Goal: Information Seeking & Learning: Check status

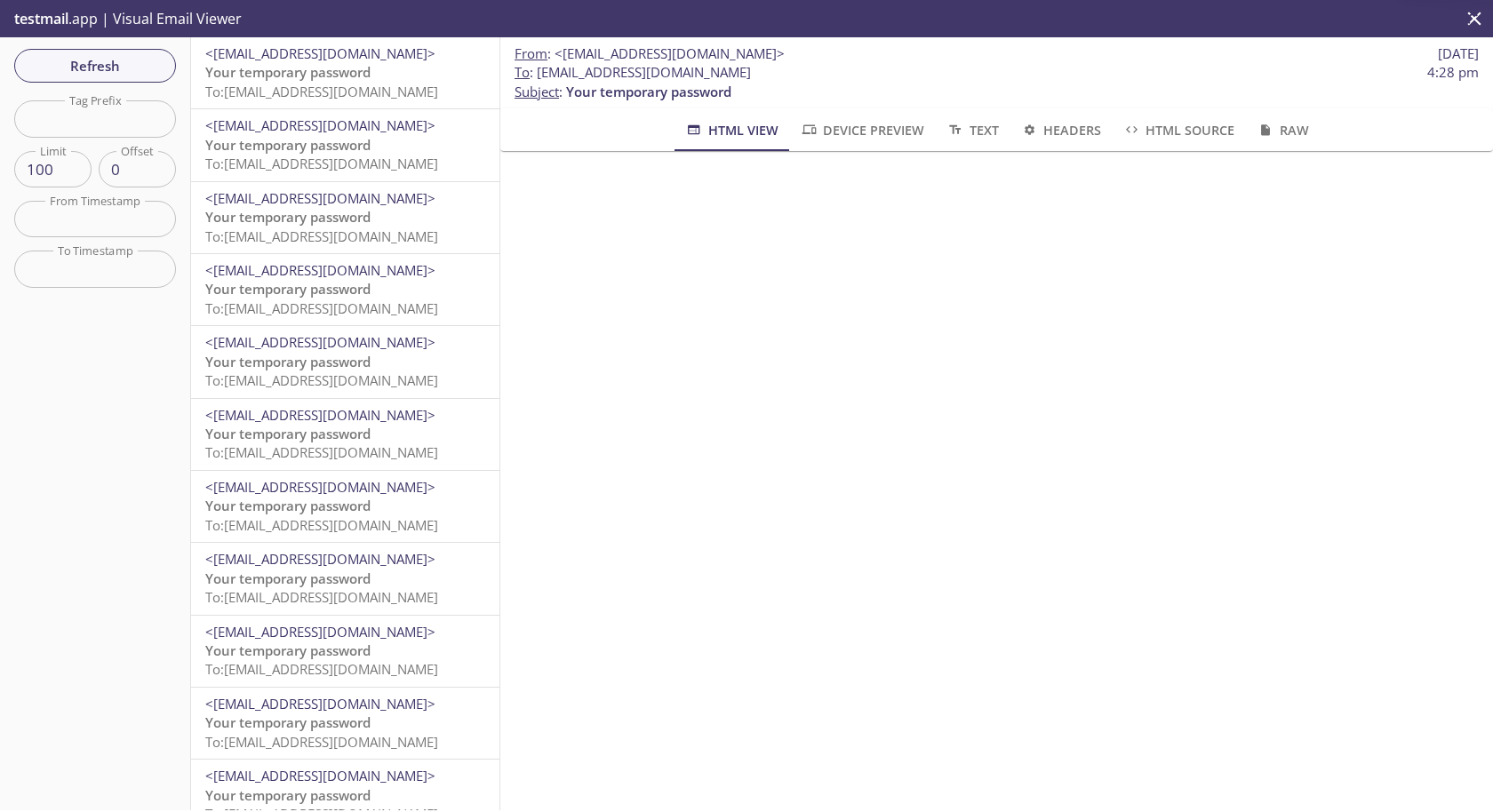
click at [110, 45] on div "Refresh Filters Tag Prefix Tag Prefix Limit 100 Limit Offset 0 Offset From Time…" at bounding box center [95, 423] width 191 height 773
click at [100, 68] on span "Refresh" at bounding box center [95, 65] width 134 height 23
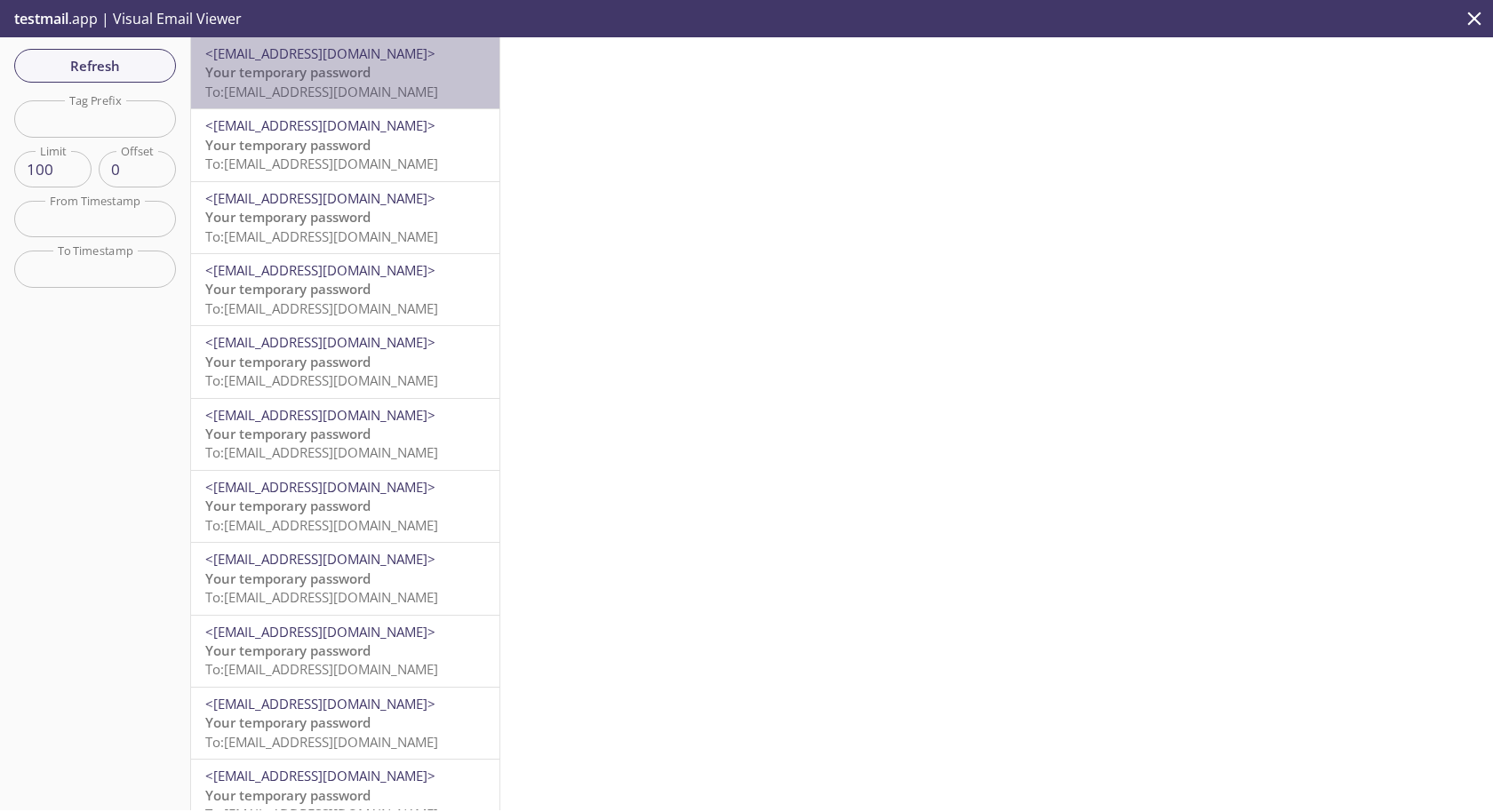
click at [274, 86] on span "To: [EMAIL_ADDRESS][DOMAIN_NAME]" at bounding box center [322, 92] width 233 height 18
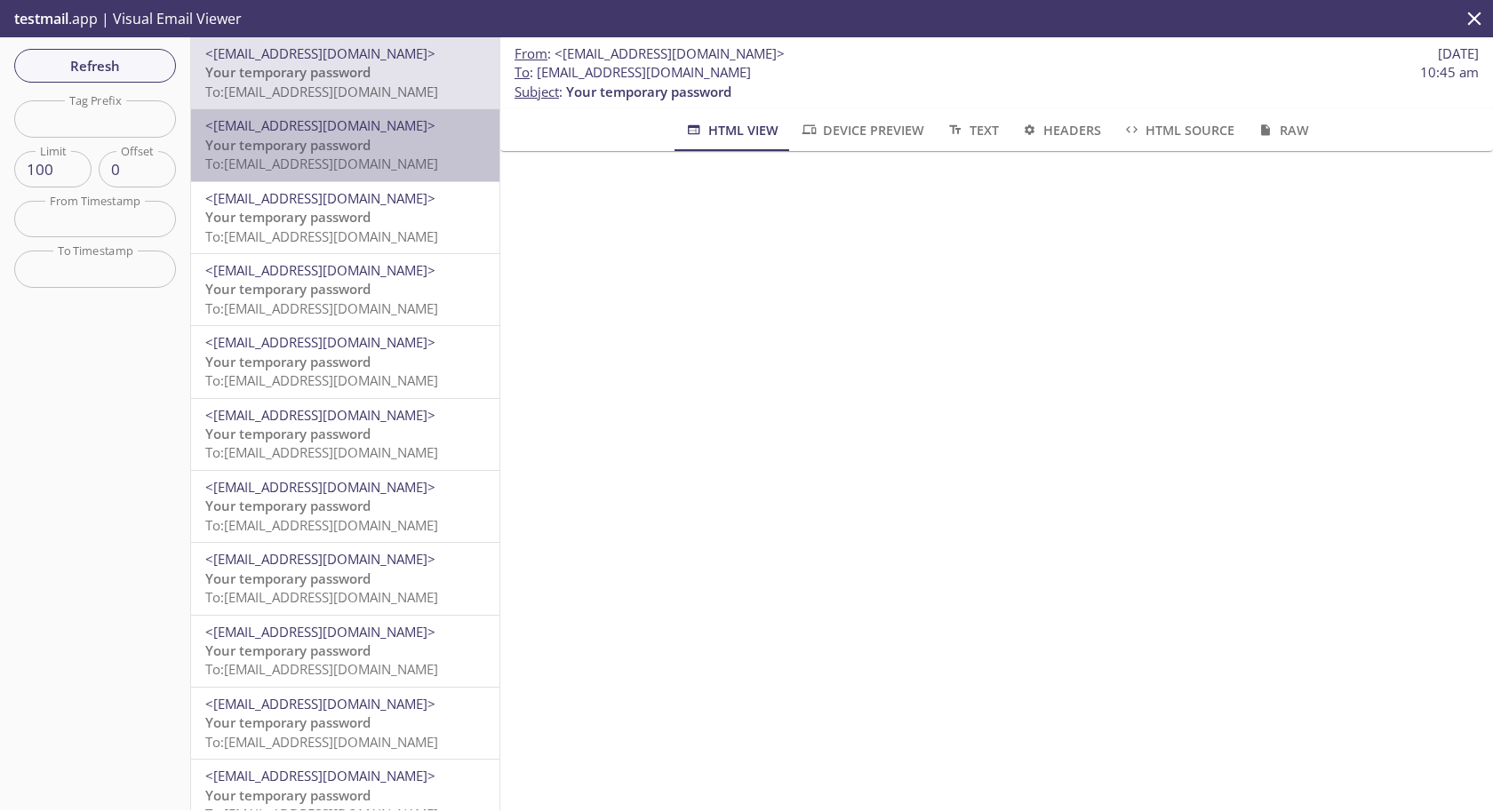
click at [264, 164] on span "To: [EMAIL_ADDRESS][DOMAIN_NAME]" at bounding box center [322, 163] width 233 height 18
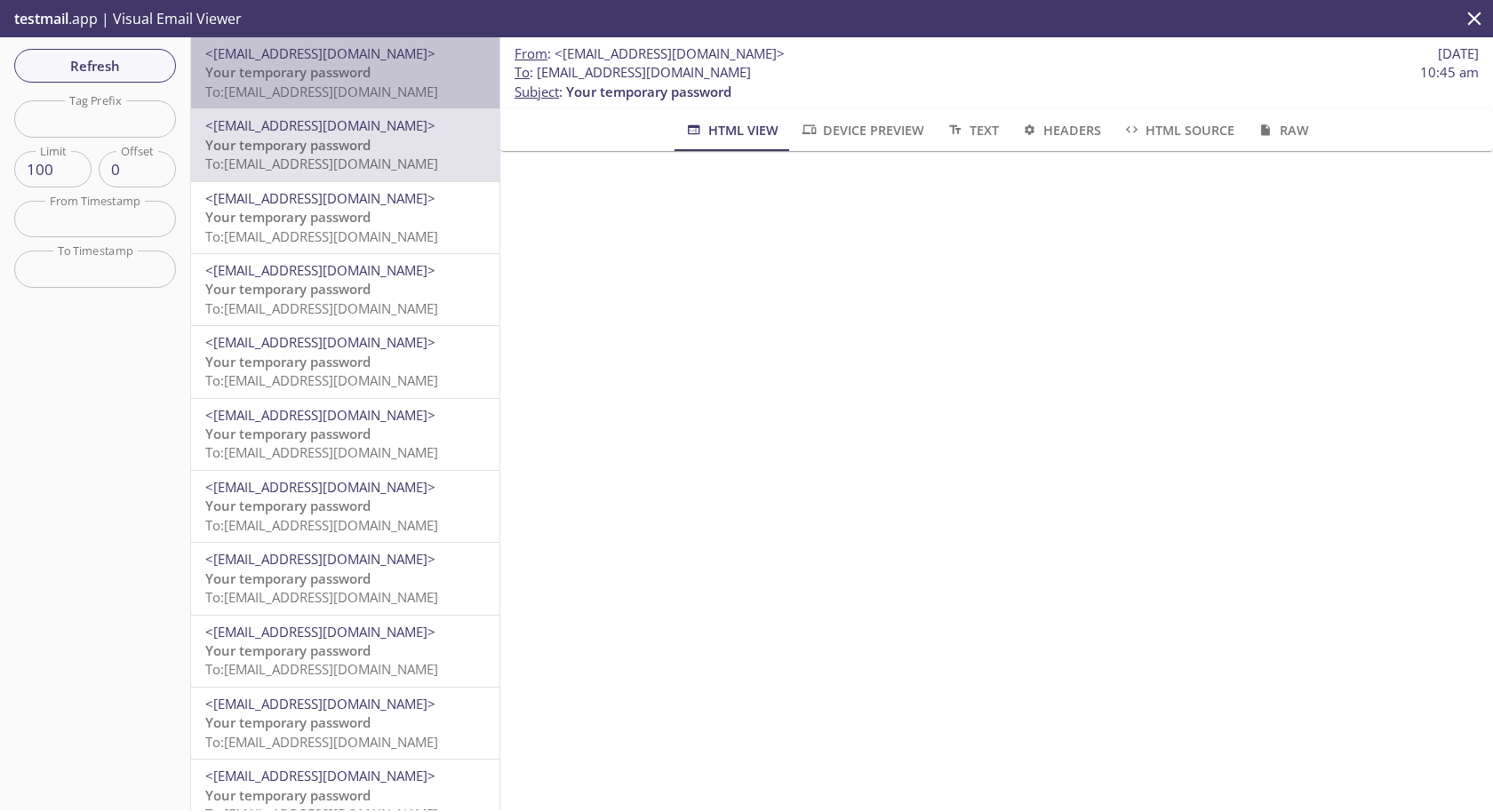
click at [264, 92] on span "To: [EMAIL_ADDRESS][DOMAIN_NAME]" at bounding box center [322, 92] width 233 height 18
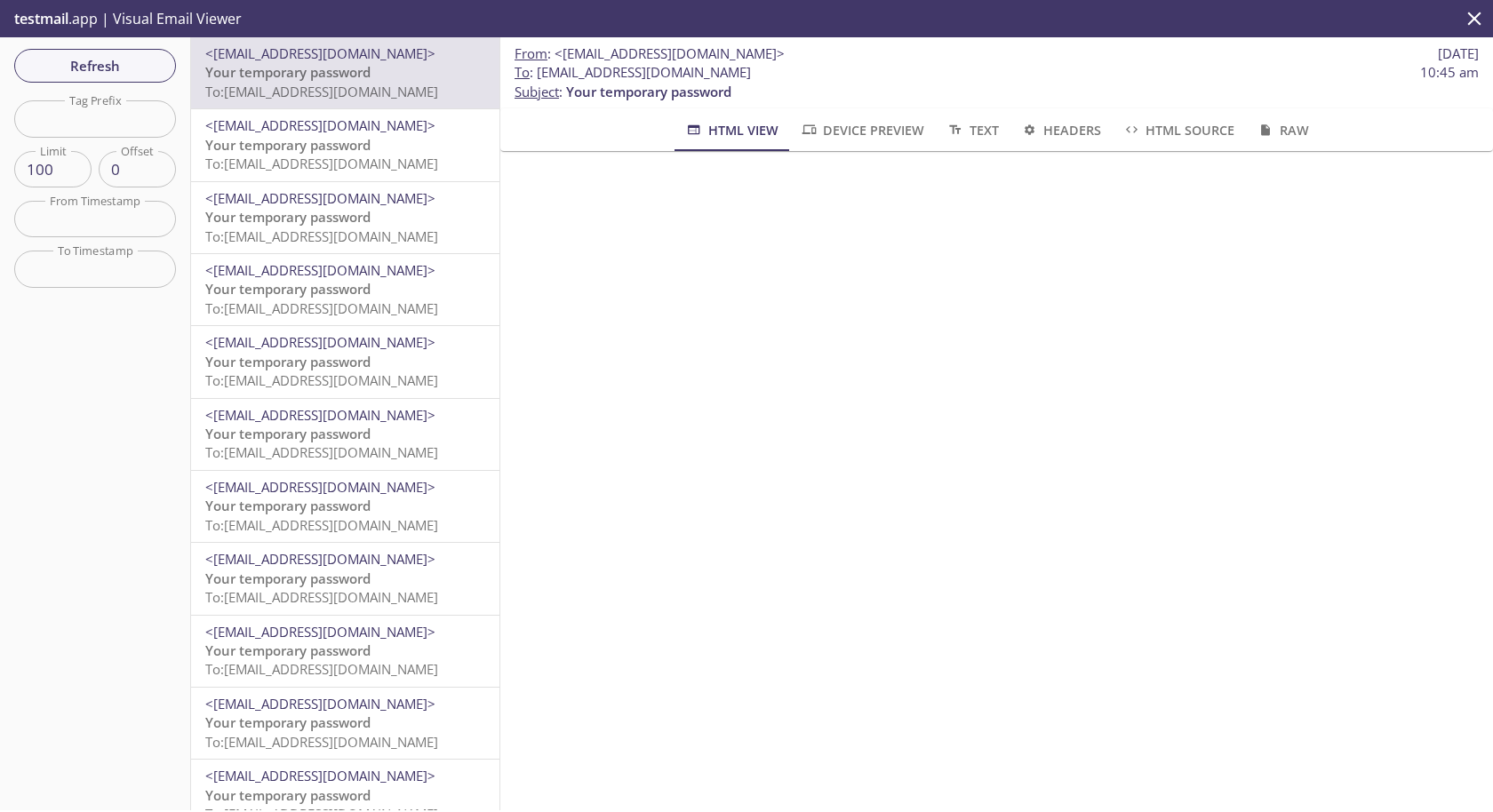
click at [274, 244] on span "To: [EMAIL_ADDRESS][DOMAIN_NAME]" at bounding box center [322, 236] width 233 height 18
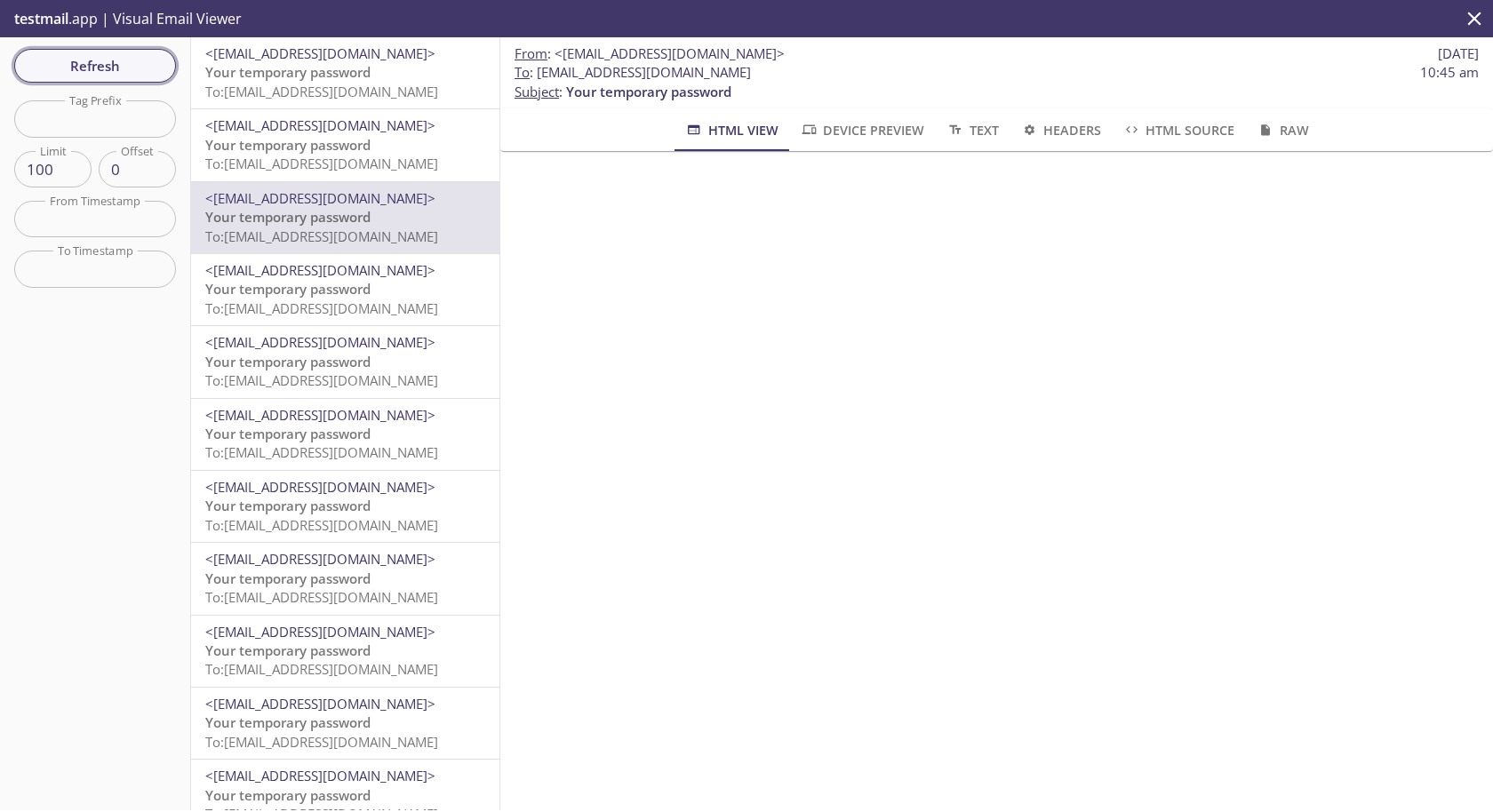
click at [110, 53] on button "Refresh" at bounding box center [95, 65] width 162 height 34
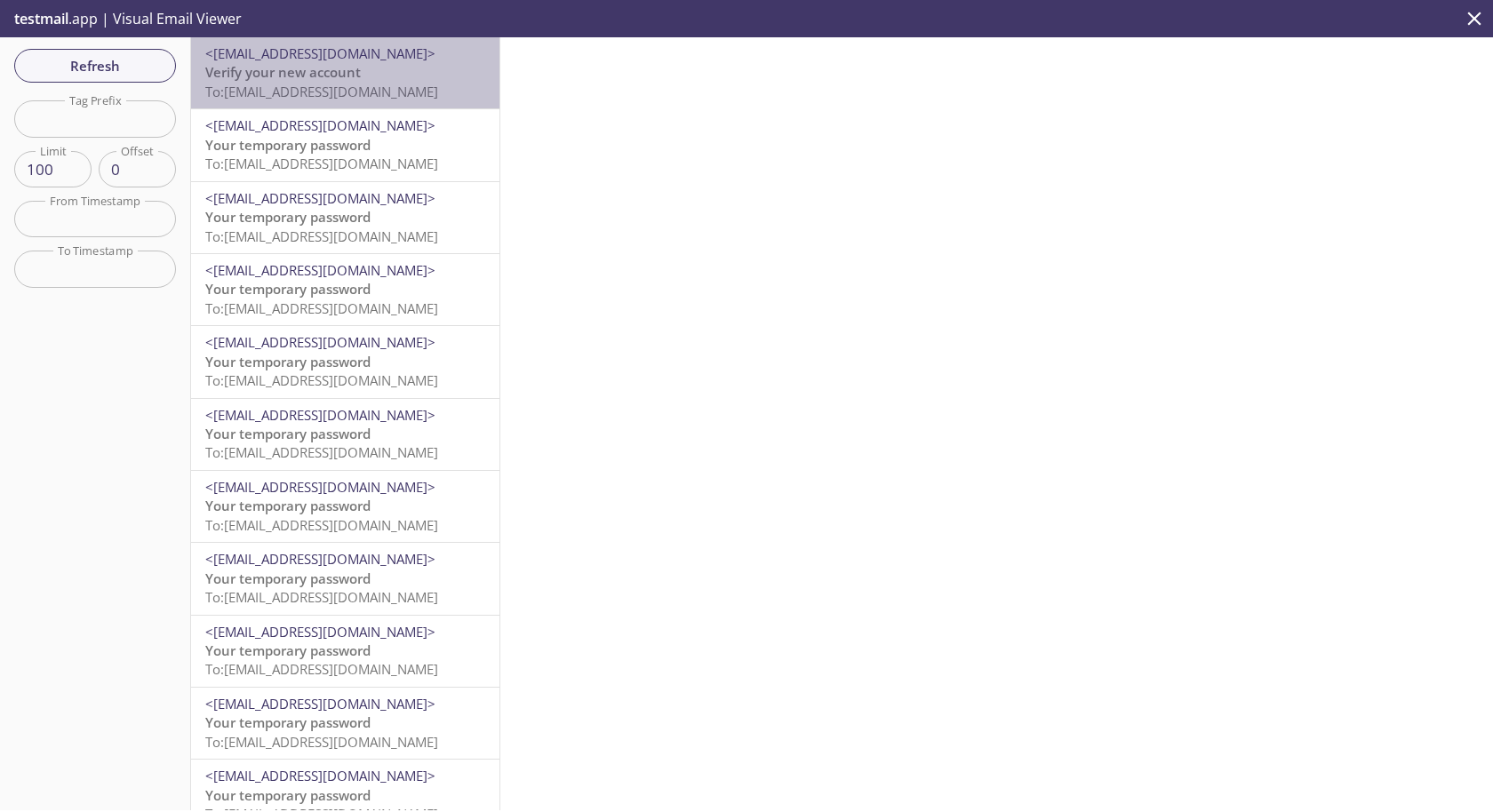
click at [274, 69] on span "Verify your new account" at bounding box center [283, 72] width 155 height 18
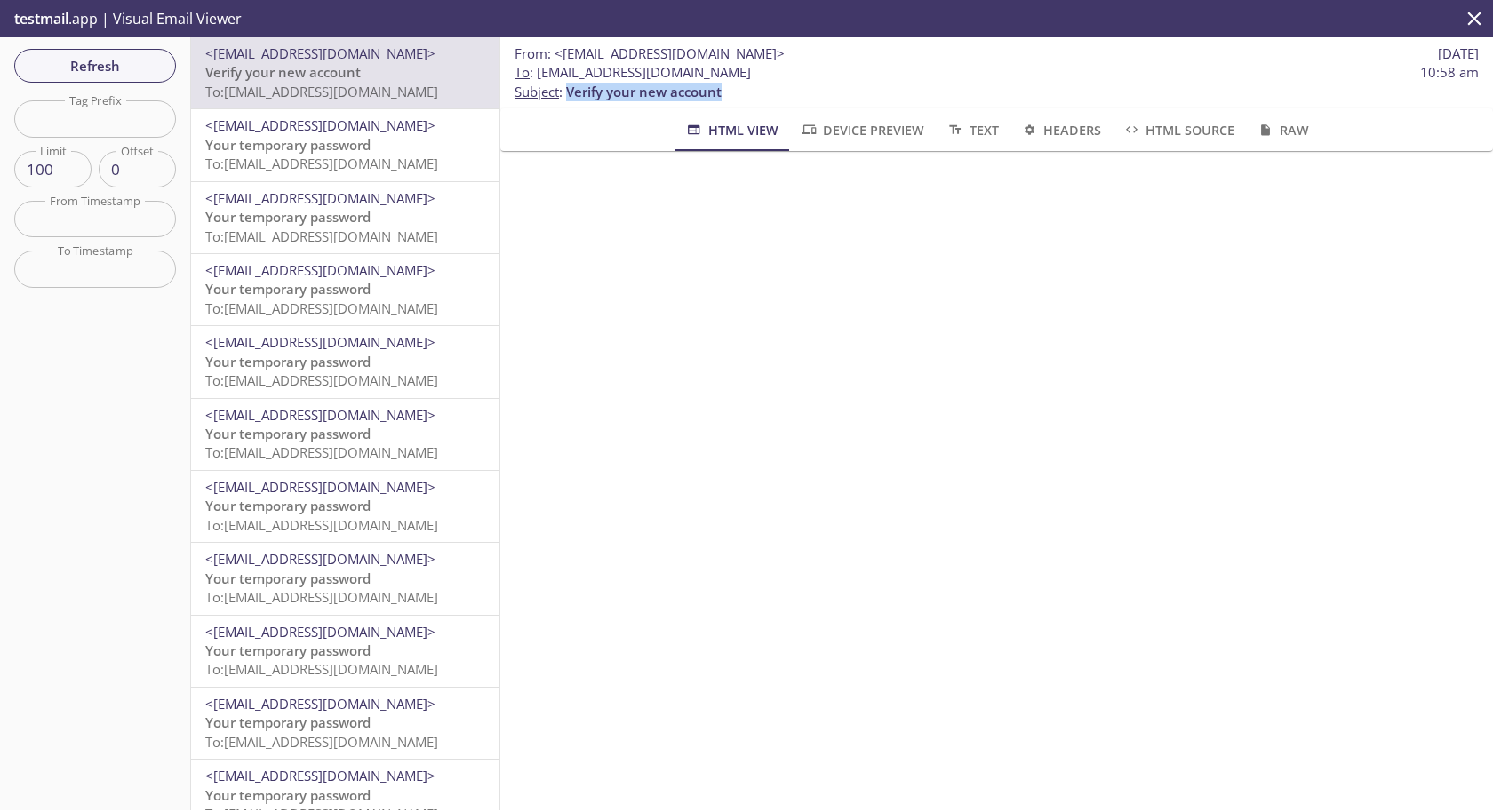
drag, startPoint x: 568, startPoint y: 94, endPoint x: 874, endPoint y: 94, distance: 306.0
click at [874, 94] on p "To : [EMAIL_ADDRESS][DOMAIN_NAME] 10:58 am Subject : Verify your new account" at bounding box center [996, 82] width 964 height 38
copy span "Verify your new account"
click at [323, 136] on span "Your temporary password" at bounding box center [288, 145] width 165 height 18
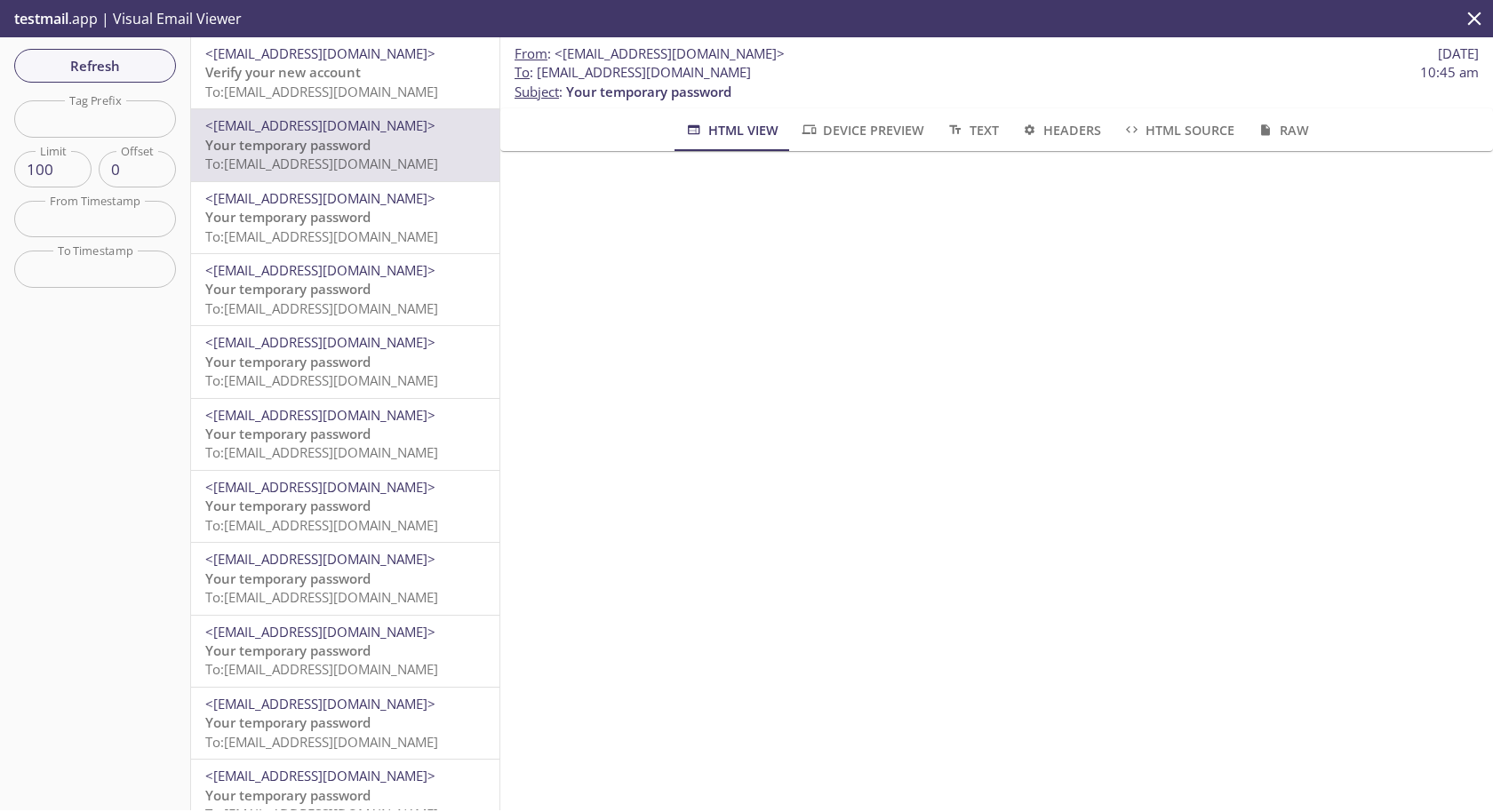
scroll to position [3189, 0]
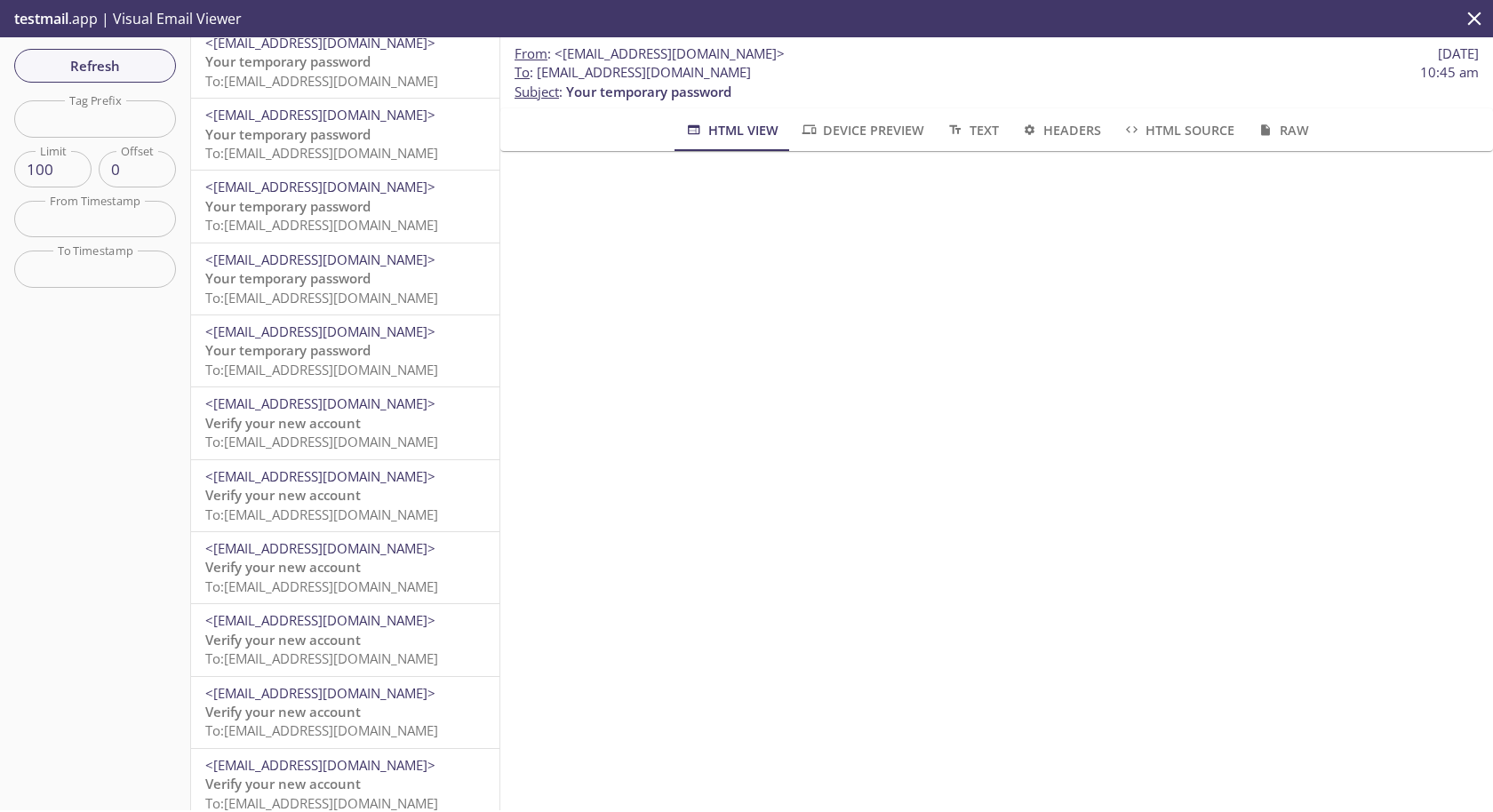
click at [384, 442] on span "To: [EMAIL_ADDRESS][DOMAIN_NAME]" at bounding box center [322, 441] width 233 height 18
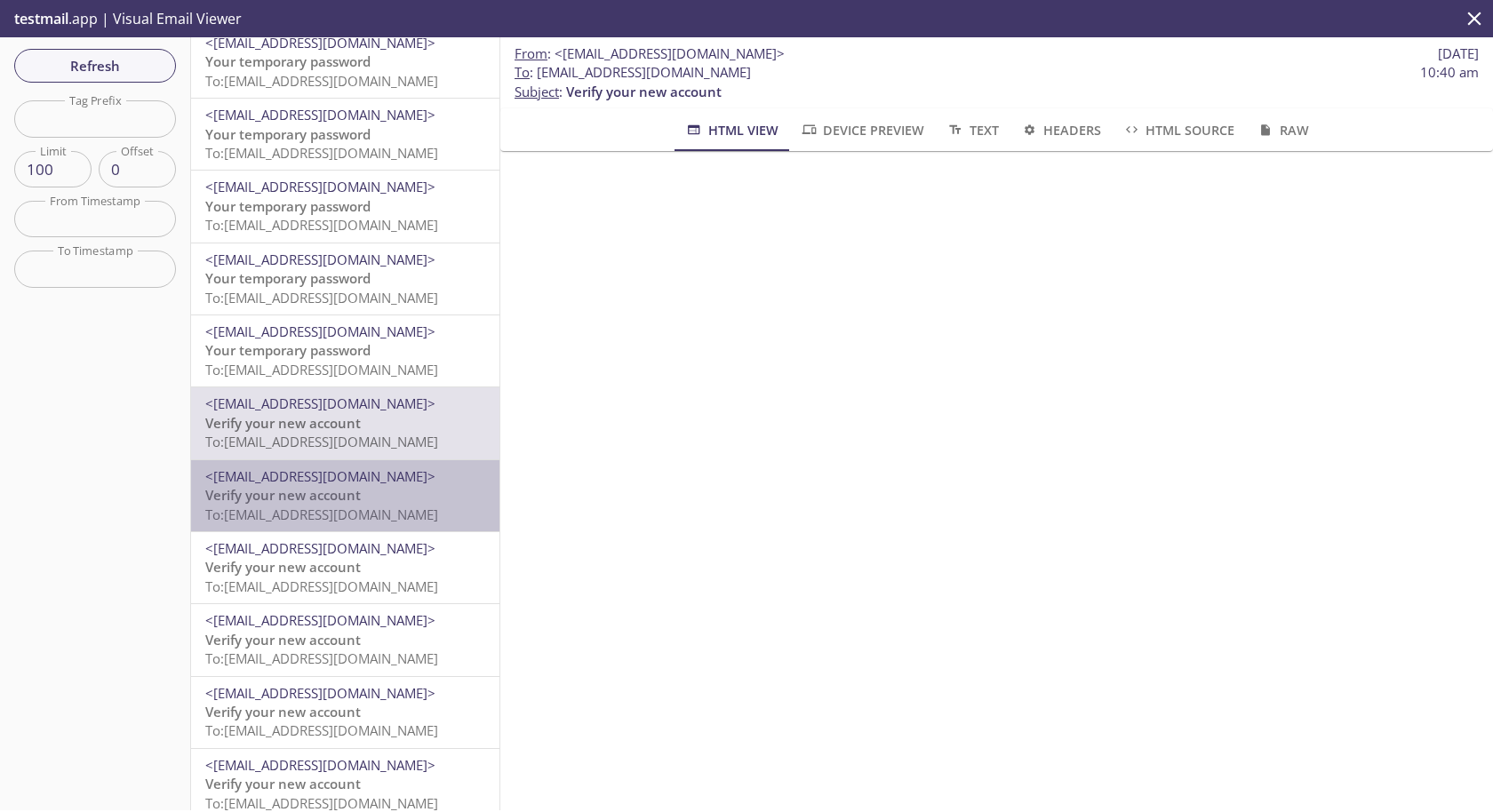
click at [371, 529] on div "<[EMAIL_ADDRESS][DOMAIN_NAME]> Verify your new account To: [EMAIL_ADDRESS][DOMA…" at bounding box center [344, 496] width 308 height 71
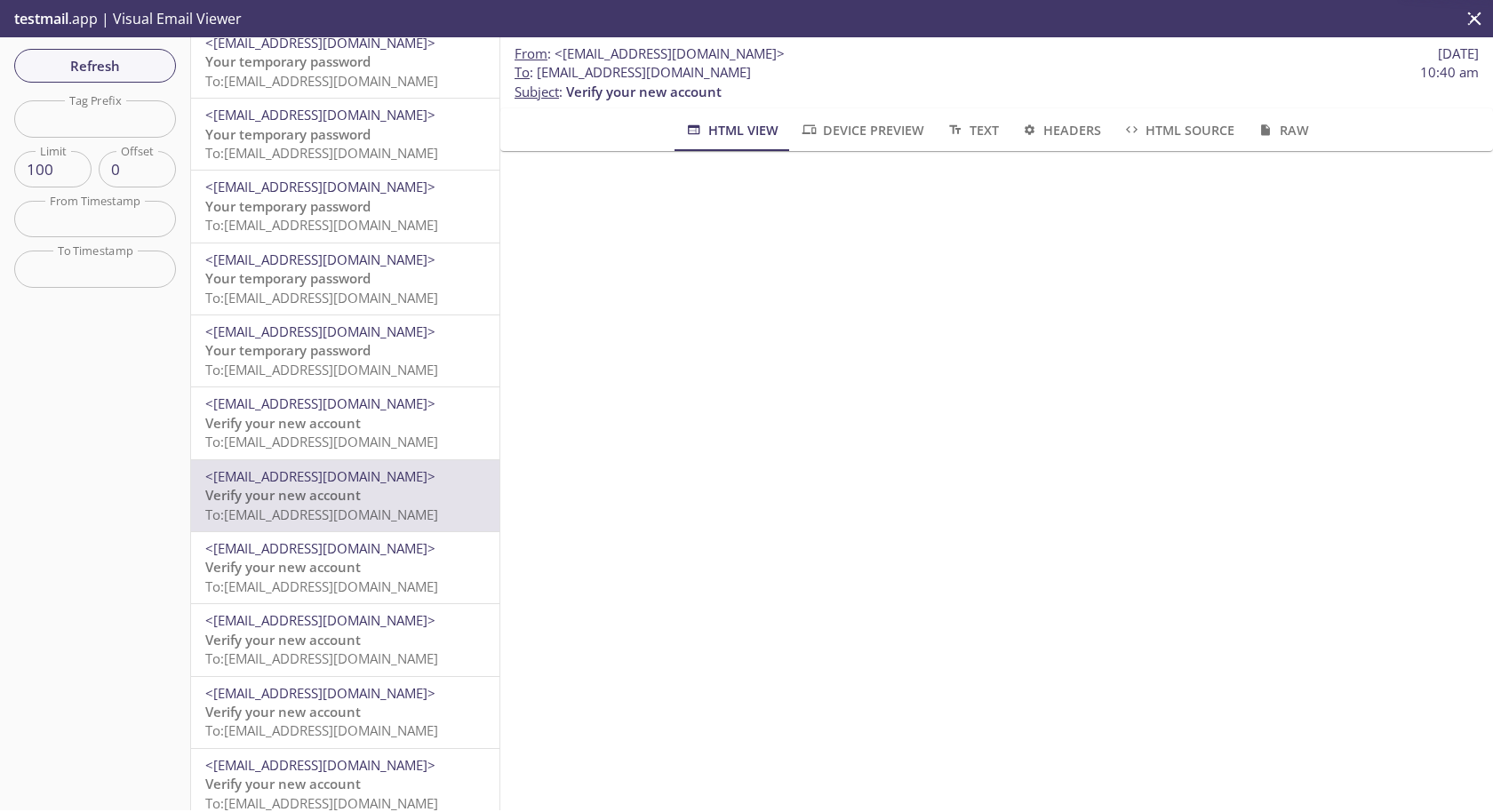
click at [383, 597] on div "<[EMAIL_ADDRESS][DOMAIN_NAME]> Verify your new account To: [EMAIL_ADDRESS][DOMA…" at bounding box center [344, 568] width 308 height 71
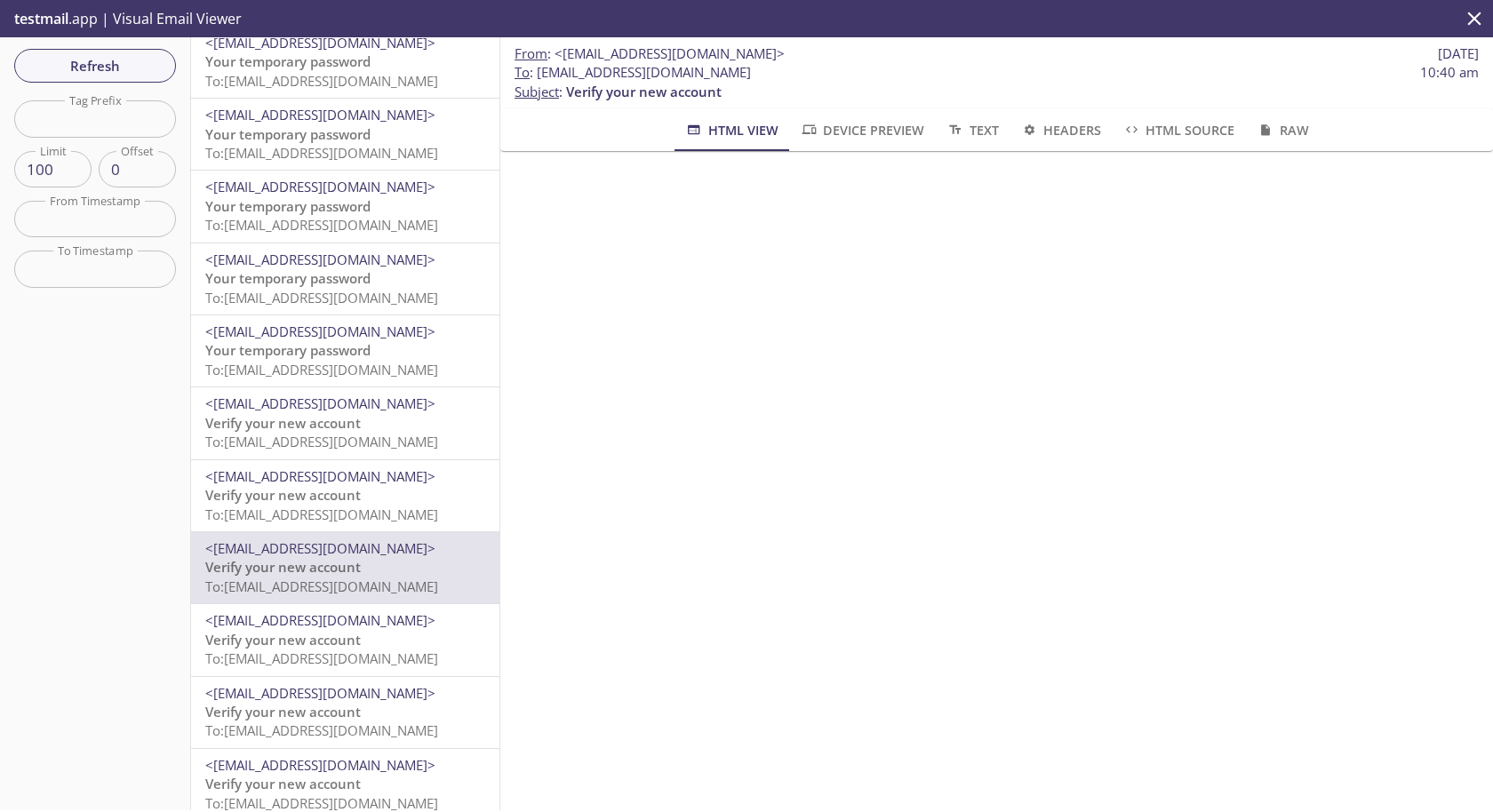
click at [391, 655] on span "To: [EMAIL_ADDRESS][DOMAIN_NAME]" at bounding box center [322, 659] width 233 height 18
